Goal: Check status: Check status

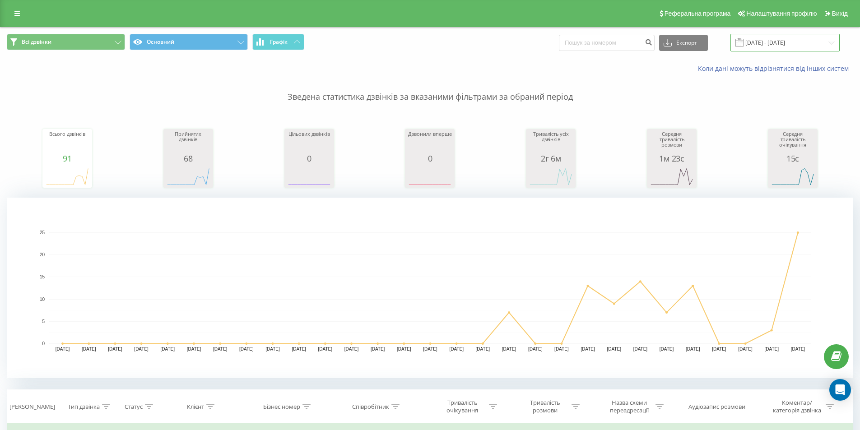
click at [792, 43] on input "[DATE] - [DATE]" at bounding box center [784, 43] width 109 height 18
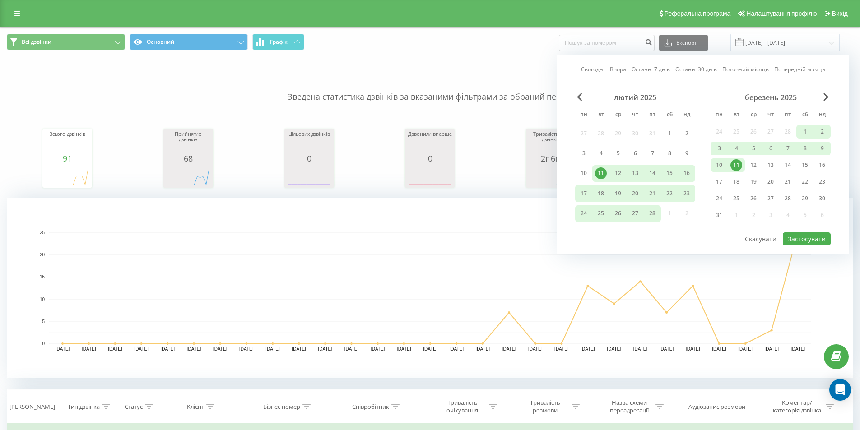
click at [585, 69] on link "Сьогодні" at bounding box center [592, 69] width 23 height 9
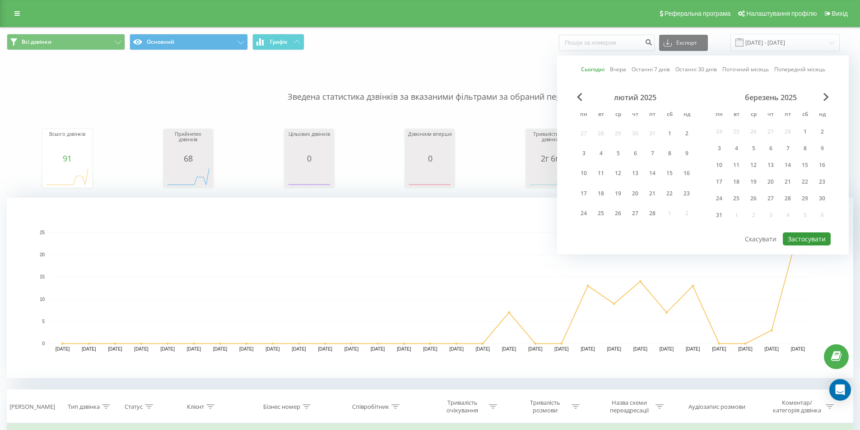
click at [813, 242] on button "Застосувати" at bounding box center [807, 238] width 48 height 13
type input "[DATE] - [DATE]"
